Goal: Task Accomplishment & Management: Manage account settings

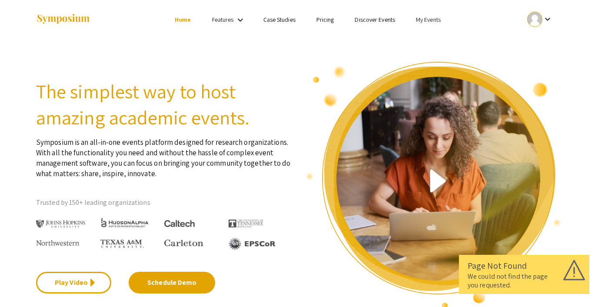
click at [420, 20] on link "My Events" at bounding box center [428, 20] width 25 height 8
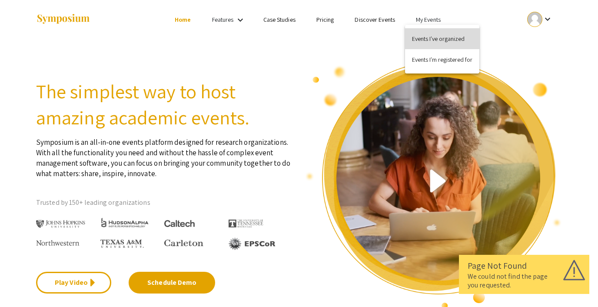
click at [422, 36] on button "Events I've organized" at bounding box center [442, 38] width 74 height 21
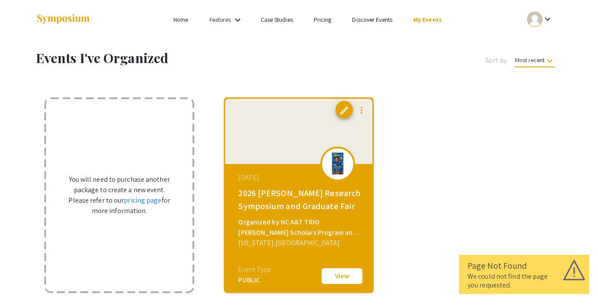
scroll to position [62, 0]
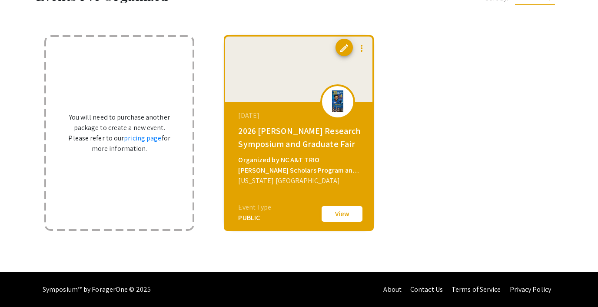
click at [351, 215] on button "View" at bounding box center [341, 214] width 43 height 18
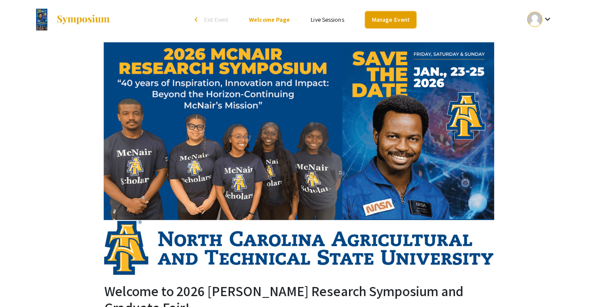
click at [391, 16] on link "Manage Event" at bounding box center [390, 19] width 51 height 17
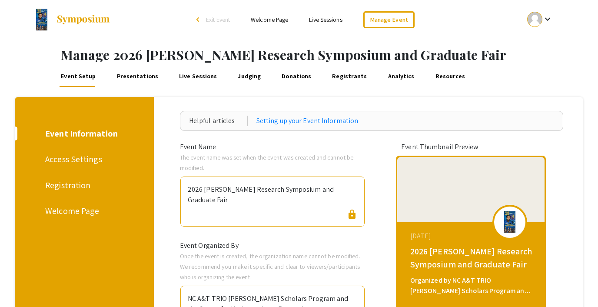
click at [225, 17] on span "Exit Event" at bounding box center [218, 20] width 24 height 8
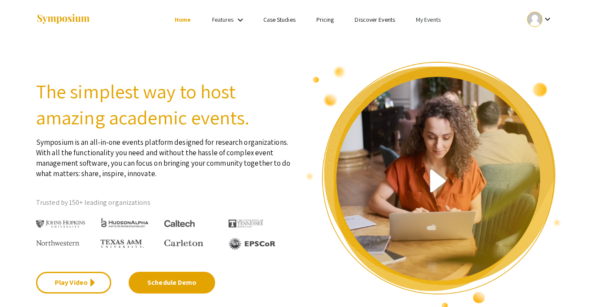
click at [324, 20] on link "Pricing" at bounding box center [325, 20] width 18 height 8
click at [327, 18] on link "Pricing" at bounding box center [325, 20] width 18 height 8
click at [422, 22] on link "My Events" at bounding box center [428, 20] width 25 height 8
click at [428, 34] on button "Events I've organized" at bounding box center [442, 38] width 74 height 21
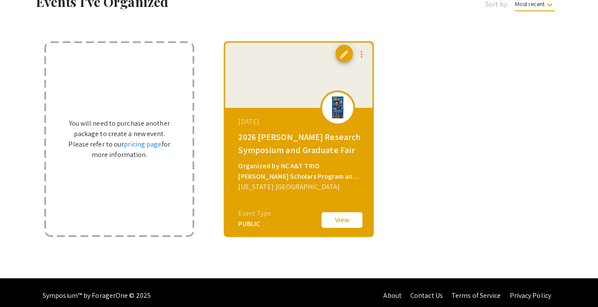
scroll to position [62, 0]
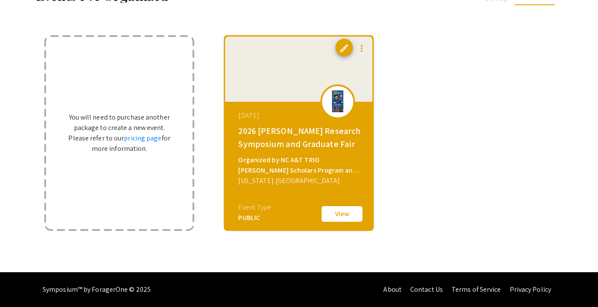
click at [343, 217] on button "View" at bounding box center [341, 214] width 43 height 18
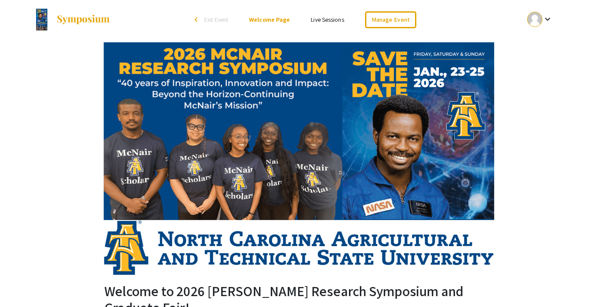
click at [319, 17] on link "Live Sessions" at bounding box center [327, 20] width 33 height 8
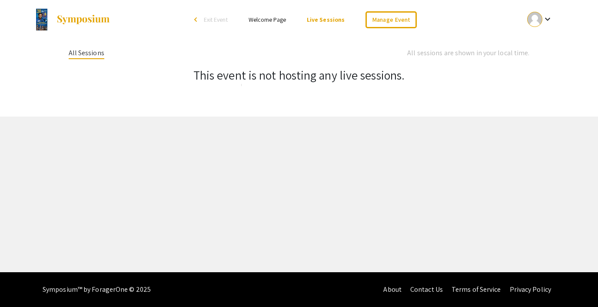
click at [272, 20] on link "Welcome Page" at bounding box center [266, 20] width 37 height 8
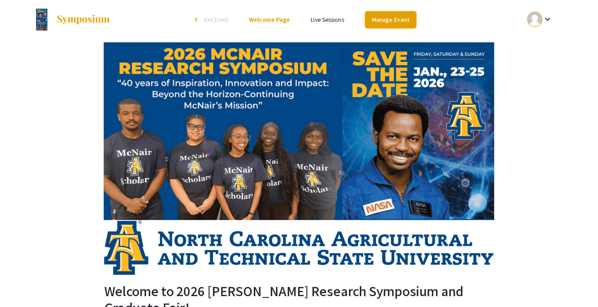
click at [382, 15] on link "Manage Event" at bounding box center [390, 19] width 51 height 17
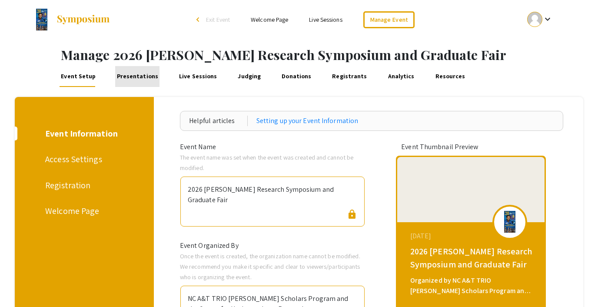
click at [141, 74] on link "Presentations" at bounding box center [137, 76] width 44 height 21
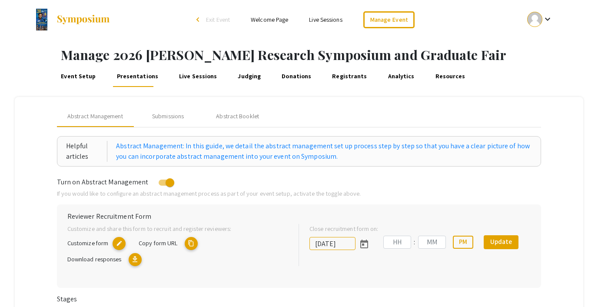
type input "10/30/2025"
type input "01"
type input "49"
click at [170, 113] on div "Submissions" at bounding box center [168, 116] width 32 height 9
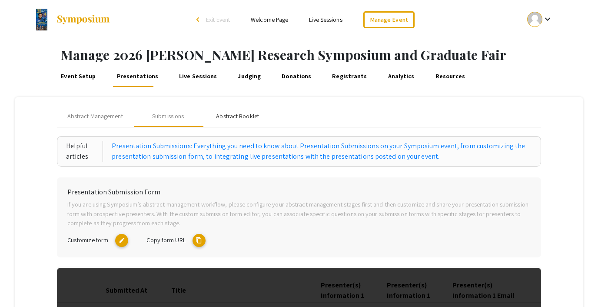
click at [232, 112] on div "Abstract Booklet" at bounding box center [237, 116] width 43 height 9
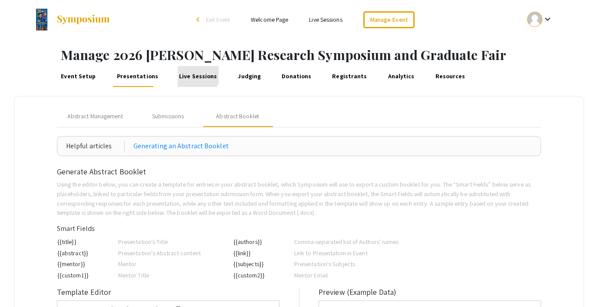
click at [187, 70] on link "Live Sessions" at bounding box center [198, 76] width 41 height 21
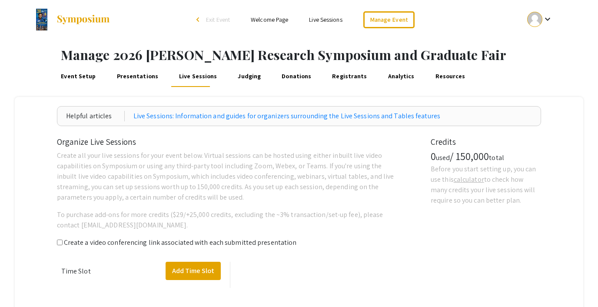
click at [236, 74] on link "Judging" at bounding box center [249, 76] width 26 height 21
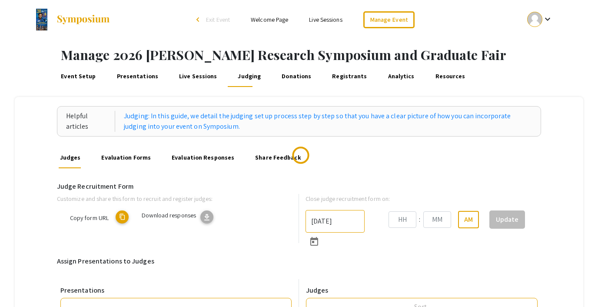
type input "10/30/2025"
type input "01"
type input "49"
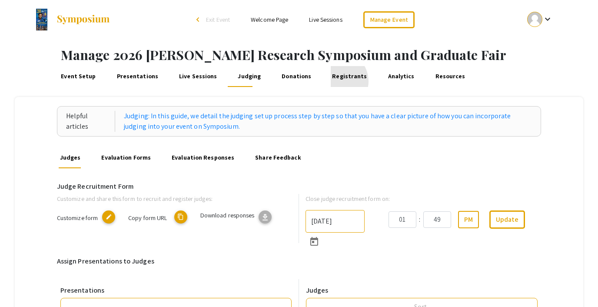
click at [330, 81] on link "Registrants" at bounding box center [349, 76] width 38 height 21
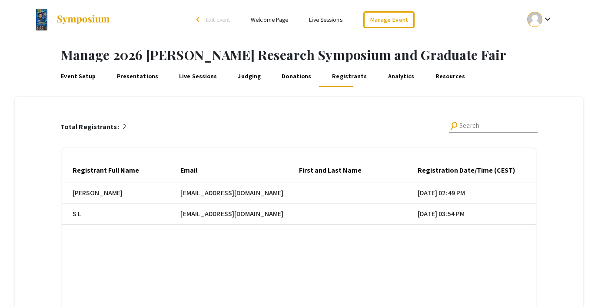
click at [76, 78] on link "Event Setup" at bounding box center [78, 76] width 38 height 21
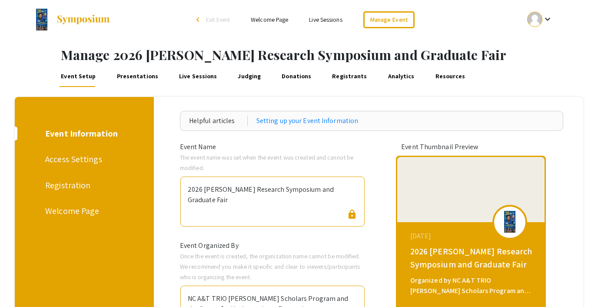
click at [59, 183] on div "Registration" at bounding box center [82, 184] width 75 height 13
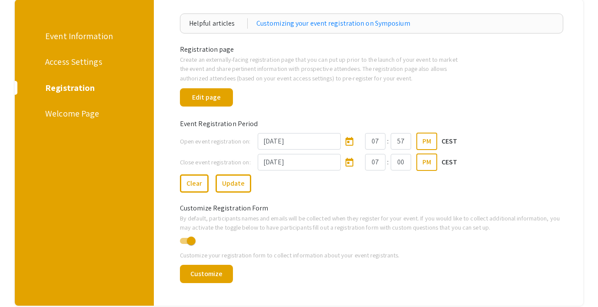
scroll to position [101, 0]
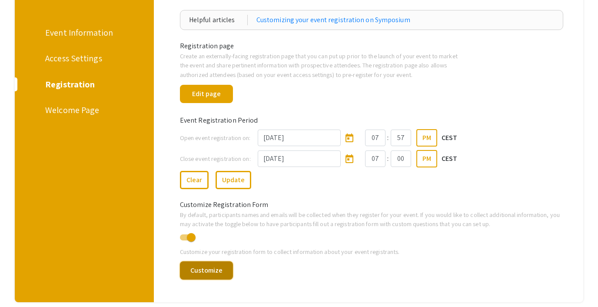
click at [205, 270] on button "Customize" at bounding box center [206, 270] width 53 height 18
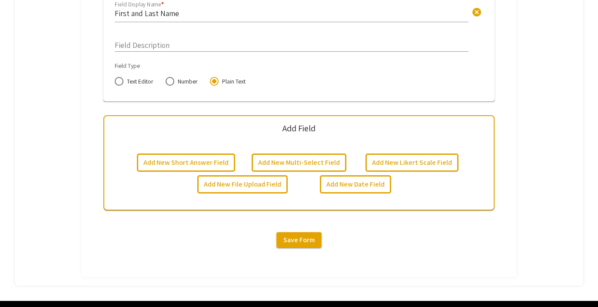
scroll to position [477, 0]
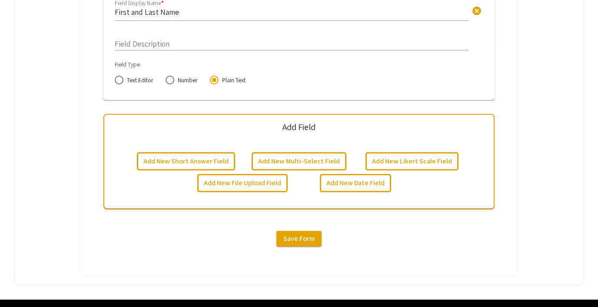
scroll to position [101, 0]
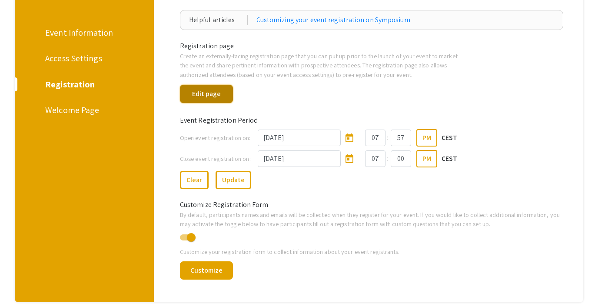
click at [212, 97] on button "Edit page" at bounding box center [206, 94] width 53 height 18
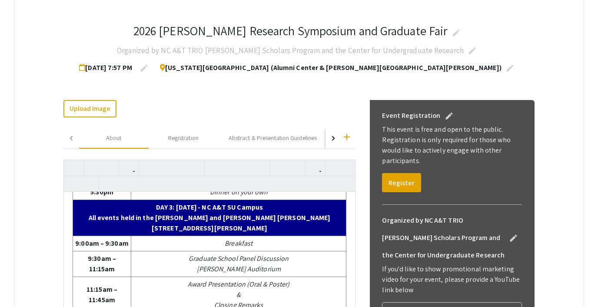
scroll to position [139, 0]
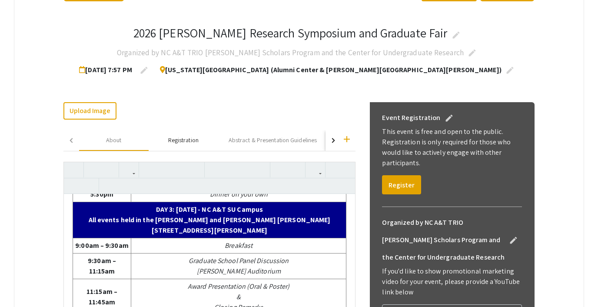
click at [188, 136] on div "Registration" at bounding box center [183, 139] width 30 height 9
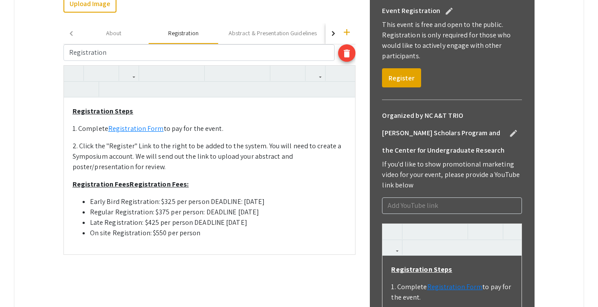
scroll to position [263, 0]
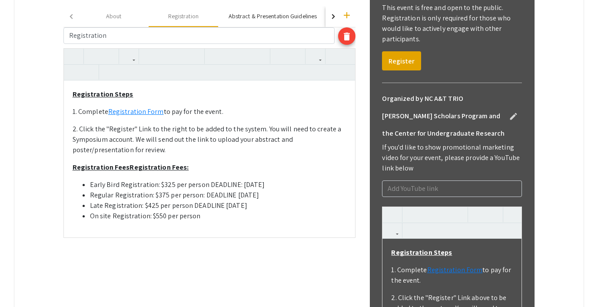
click at [256, 14] on div "Abstract & Presentation Guidelines" at bounding box center [272, 16] width 88 height 9
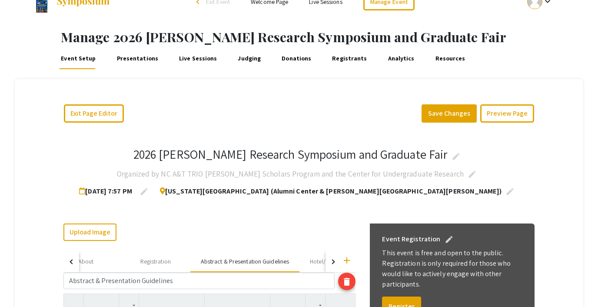
scroll to position [17, 0]
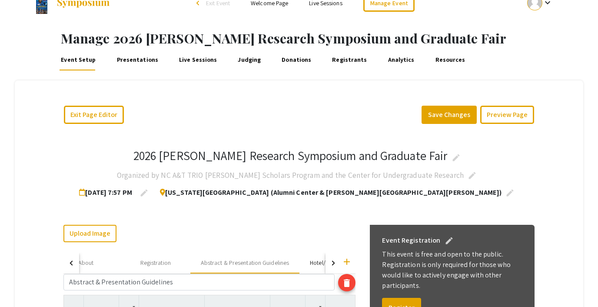
click at [313, 260] on div "Hotel/Restaurant Recommendations" at bounding box center [356, 262] width 92 height 9
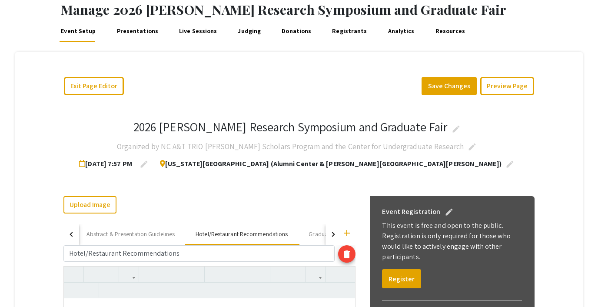
scroll to position [59, 0]
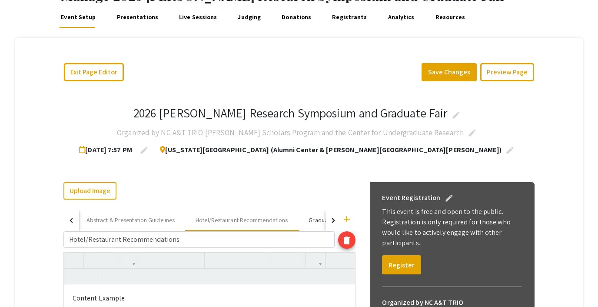
click at [307, 218] on div "Graduate School Fair Listing" at bounding box center [344, 220] width 92 height 21
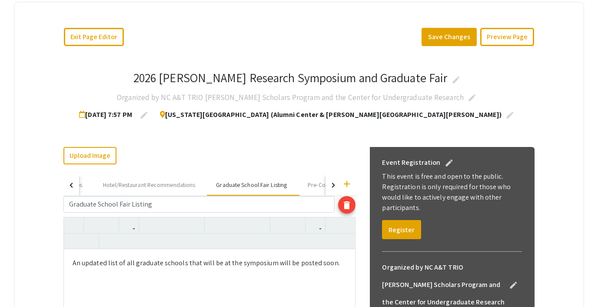
scroll to position [80, 0]
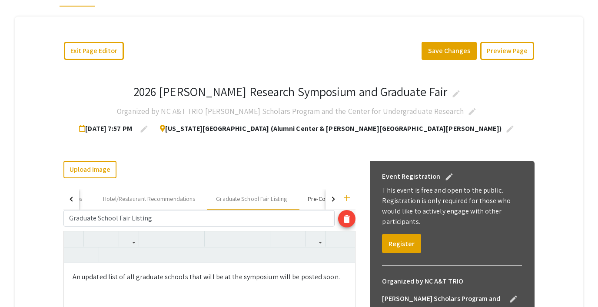
click at [314, 199] on div "Pre-Conference Activities" at bounding box center [339, 198] width 64 height 9
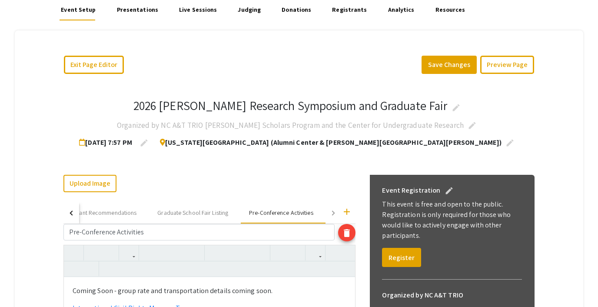
scroll to position [54, 0]
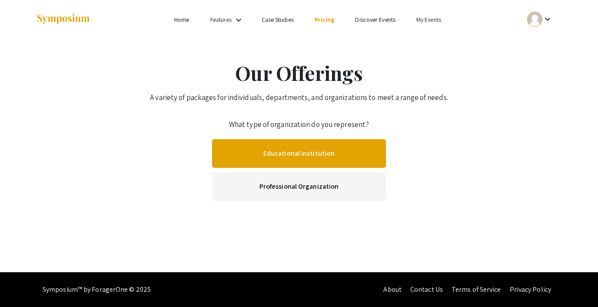
click at [290, 158] on link "Educational Institution" at bounding box center [299, 153] width 174 height 29
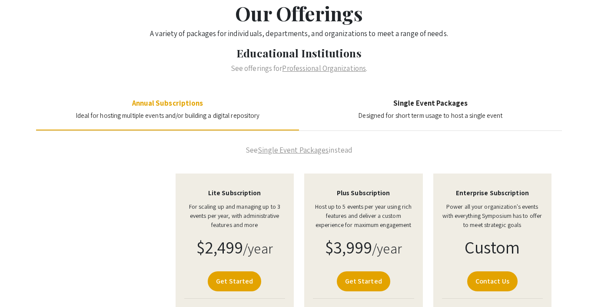
scroll to position [69, 0]
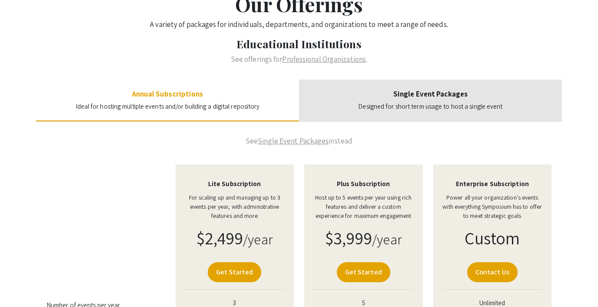
click at [442, 97] on h4 "Single Event Packages" at bounding box center [430, 93] width 144 height 9
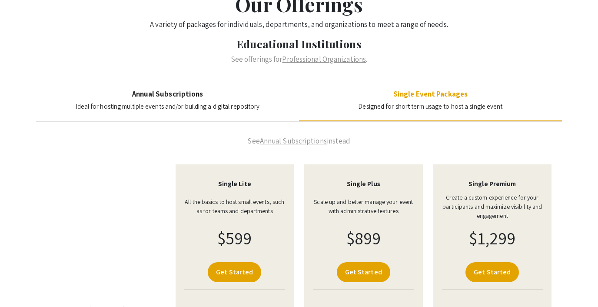
click at [183, 99] on section "Annual Subscriptions Ideal for hosting multiple events and/or building a digita…" at bounding box center [168, 100] width 184 height 22
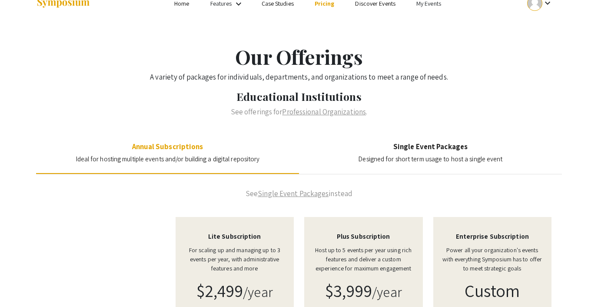
scroll to position [0, 0]
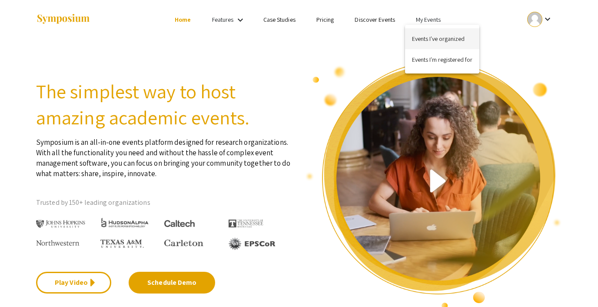
click at [430, 42] on button "Events I've organized" at bounding box center [442, 38] width 74 height 21
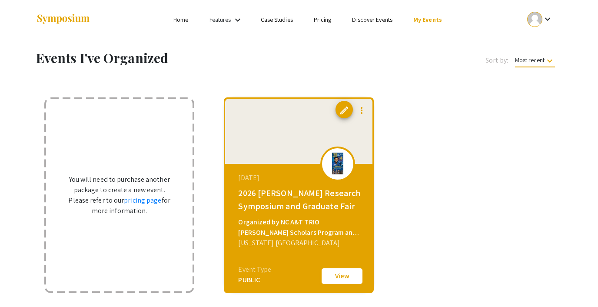
click at [333, 270] on button "View" at bounding box center [341, 276] width 43 height 18
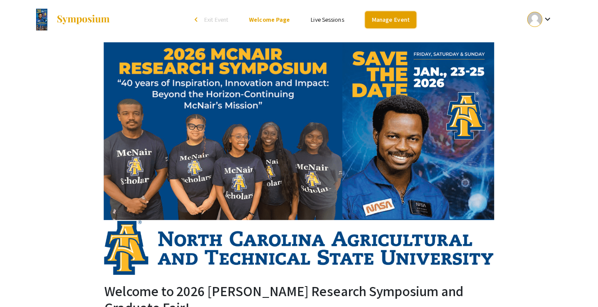
click at [403, 17] on link "Manage Event" at bounding box center [390, 19] width 51 height 17
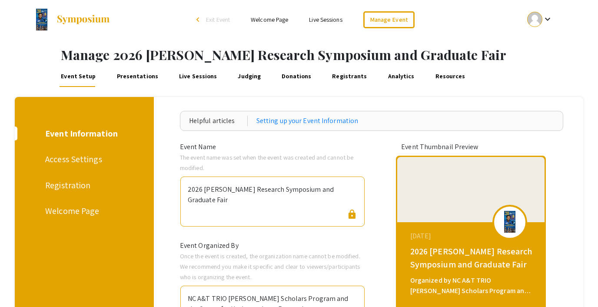
click at [68, 181] on div "Registration" at bounding box center [82, 184] width 75 height 13
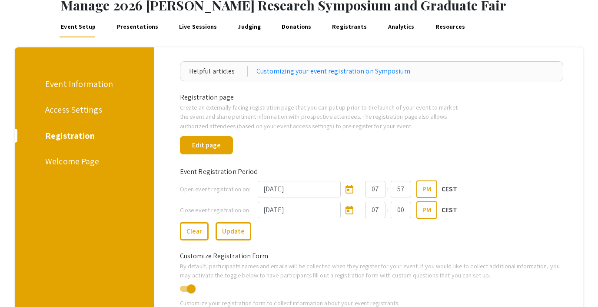
scroll to position [60, 0]
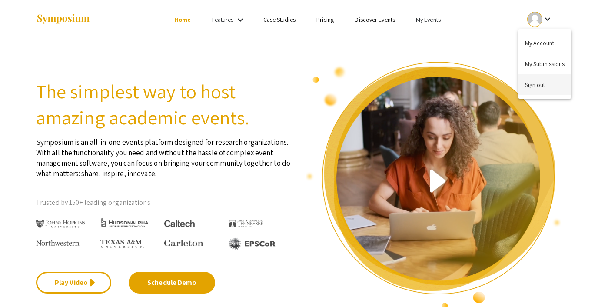
click at [533, 80] on button "Sign out" at bounding box center [544, 84] width 53 height 21
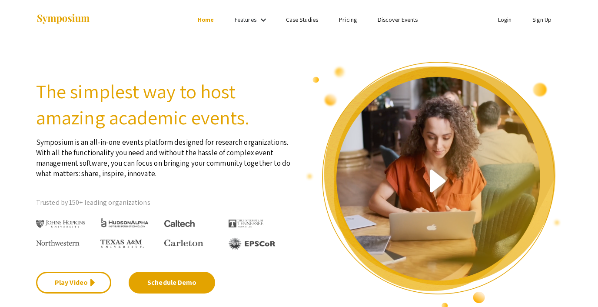
click at [507, 20] on link "Login" at bounding box center [505, 20] width 14 height 8
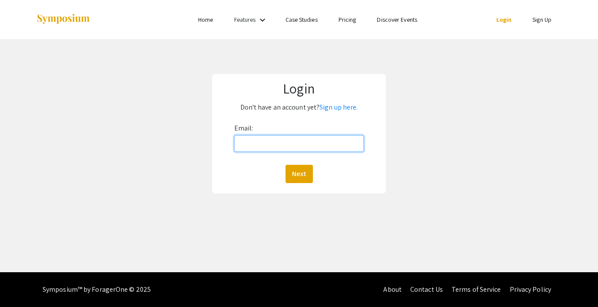
click at [267, 145] on input "Email:" at bounding box center [298, 143] width 129 height 17
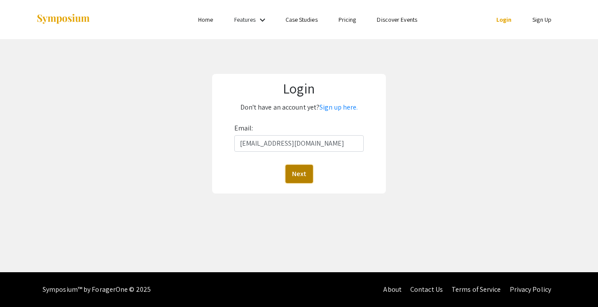
click at [301, 174] on button "Next" at bounding box center [298, 174] width 27 height 18
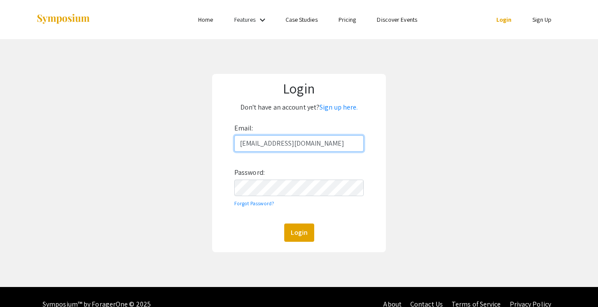
click at [294, 145] on input "[EMAIL_ADDRESS][DOMAIN_NAME]" at bounding box center [298, 143] width 129 height 17
type input "[EMAIL_ADDRESS][DOMAIN_NAME]"
click at [298, 233] on button "Login" at bounding box center [299, 232] width 30 height 18
